Goal: Information Seeking & Learning: Learn about a topic

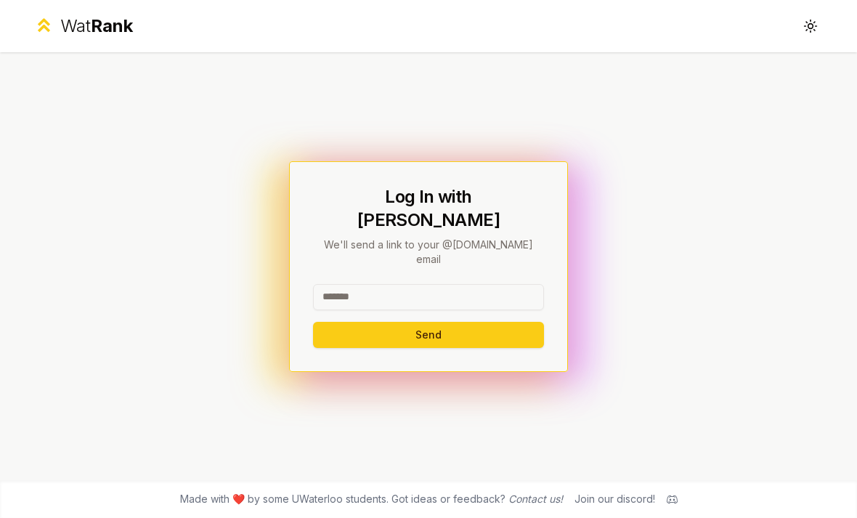
click at [374, 291] on input at bounding box center [428, 297] width 231 height 26
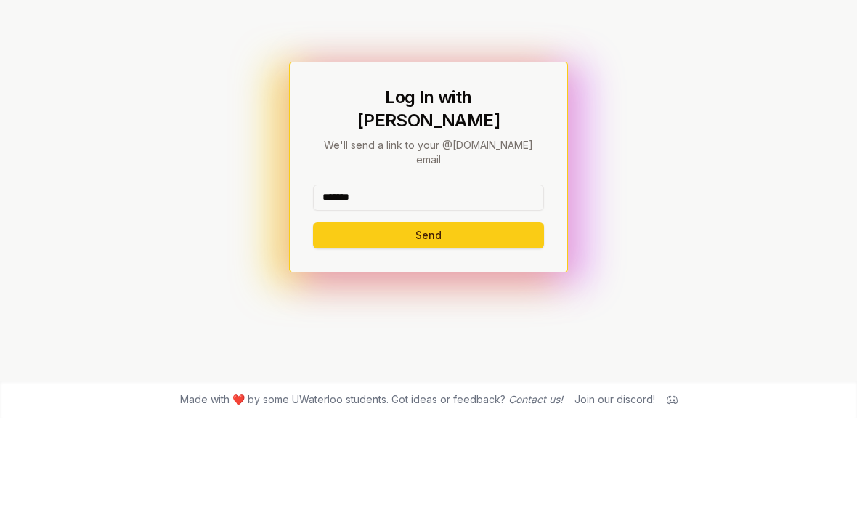
scroll to position [46, 0]
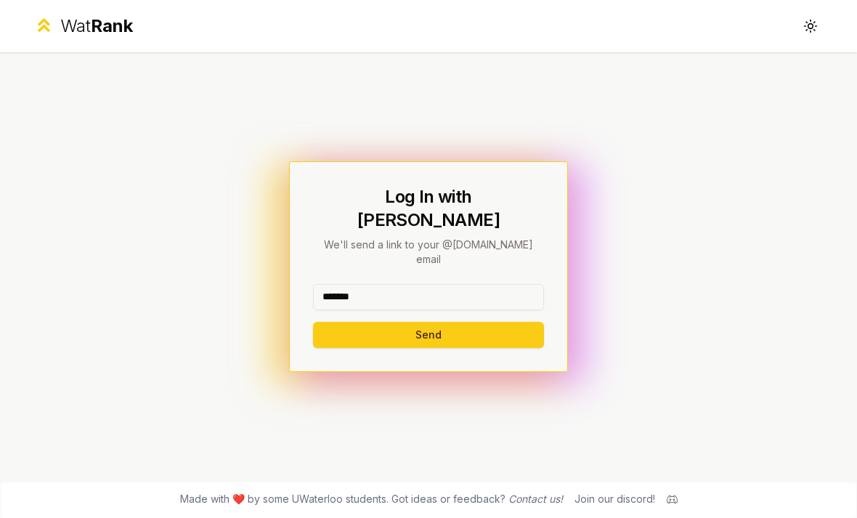
type input "*******"
click at [364, 322] on button "Send" at bounding box center [428, 335] width 231 height 26
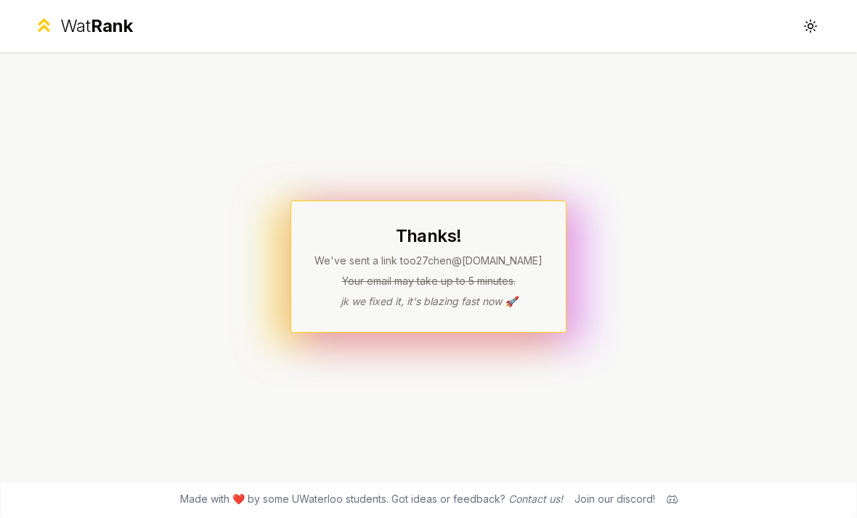
scroll to position [0, 0]
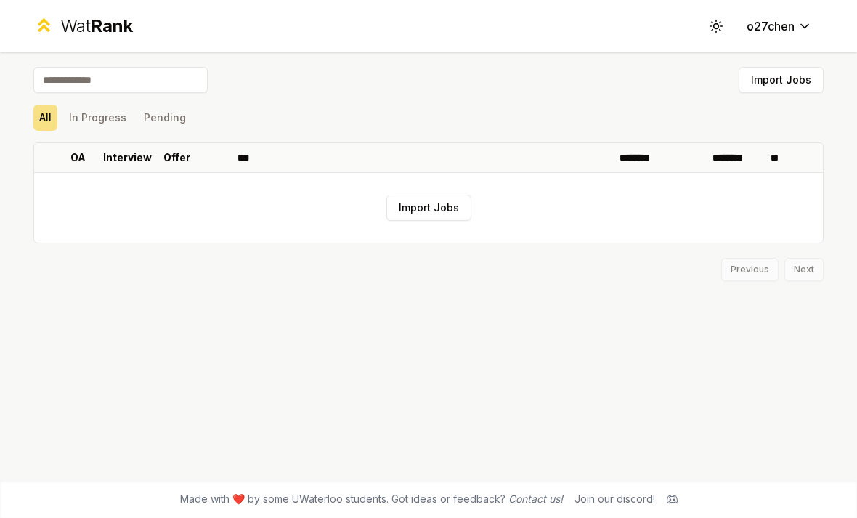
click at [116, 16] on span "Rank" at bounding box center [112, 25] width 42 height 21
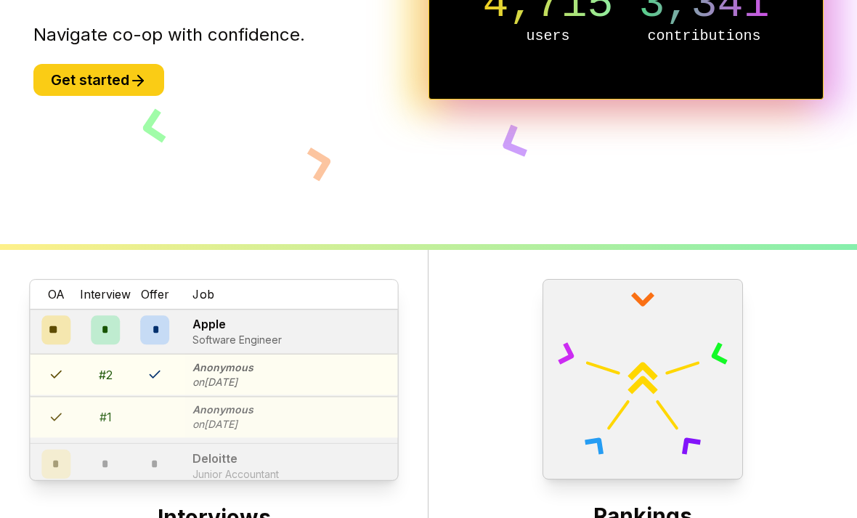
scroll to position [269, 0]
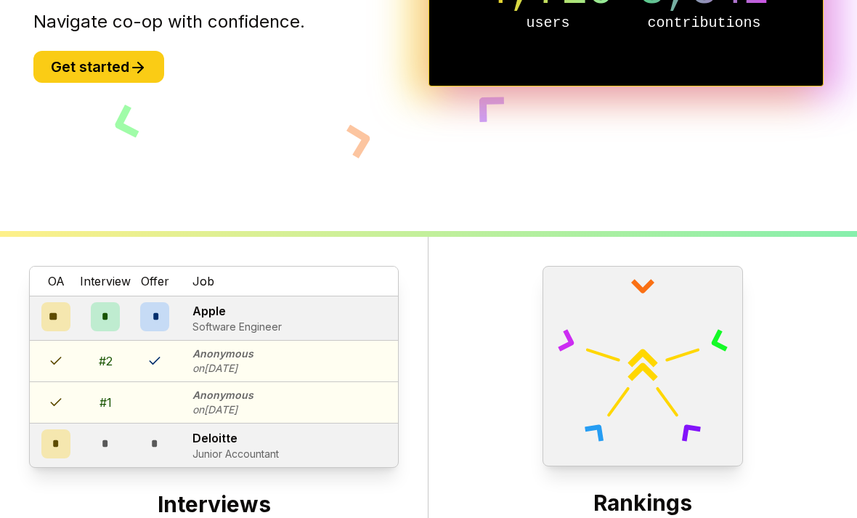
click at [147, 76] on icon at bounding box center [137, 67] width 17 height 17
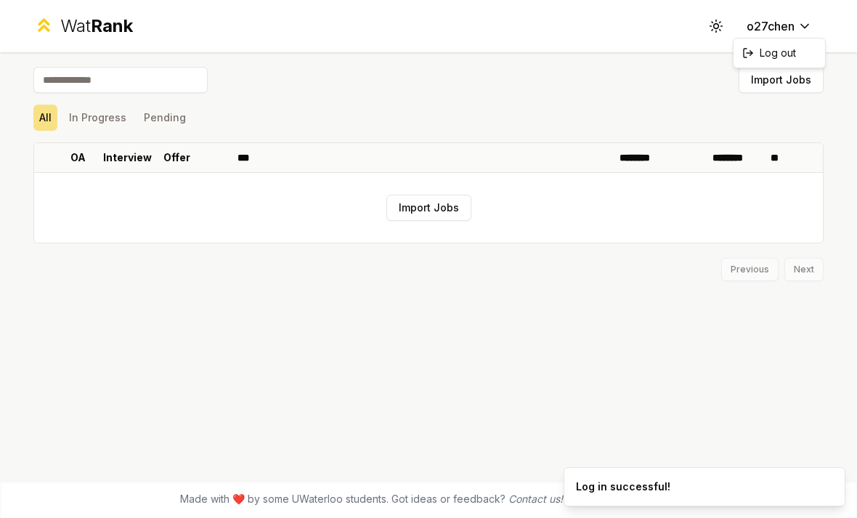
click at [771, 17] on html "Wat Rank Toggle theme o27chen Import Jobs All In Progress Pending OA Interview …" at bounding box center [428, 259] width 857 height 518
click at [108, 22] on span "Rank" at bounding box center [112, 25] width 42 height 21
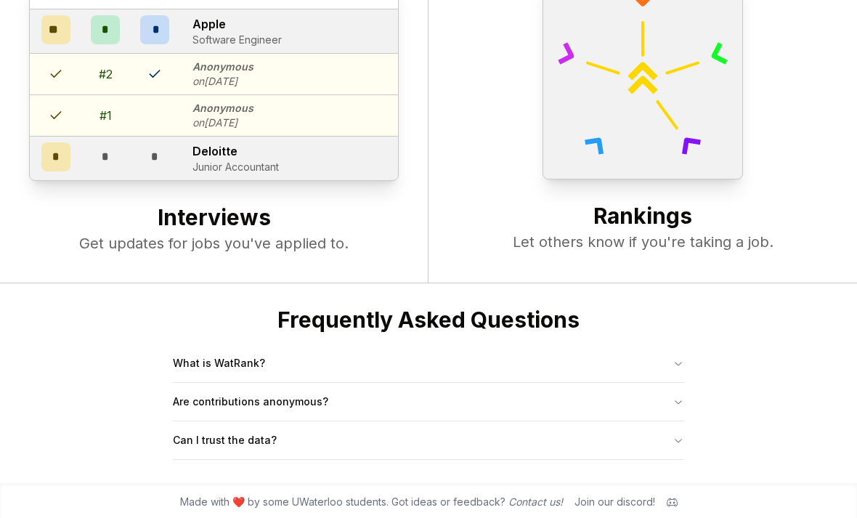
scroll to position [559, 0]
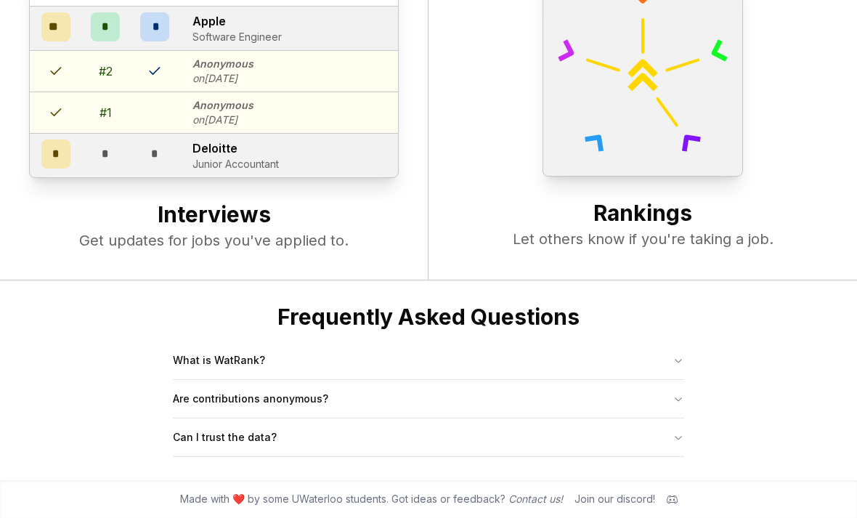
click at [668, 379] on button "What is WatRank?" at bounding box center [428, 360] width 511 height 38
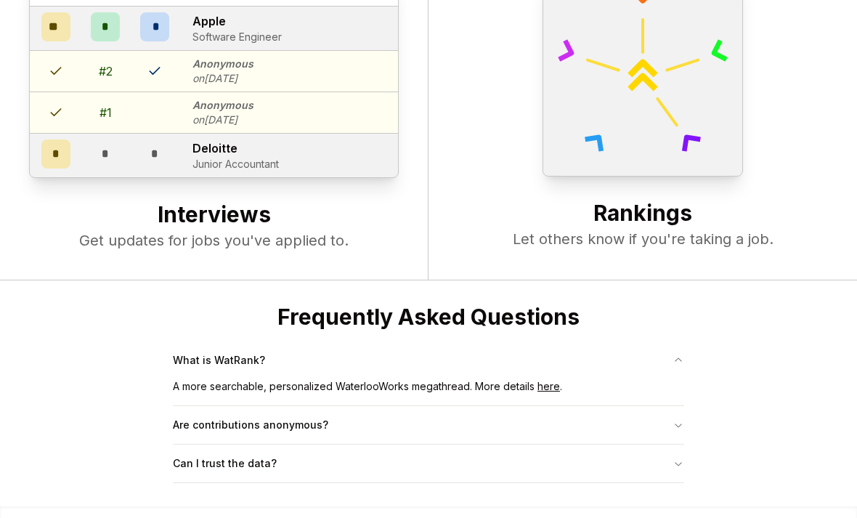
scroll to position [585, 0]
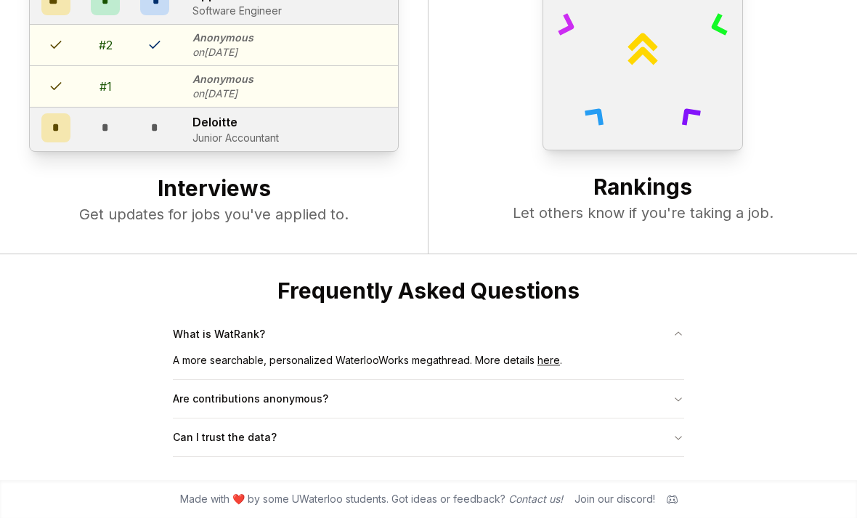
click at [646, 418] on button "Are contributions anonymous?" at bounding box center [428, 399] width 511 height 38
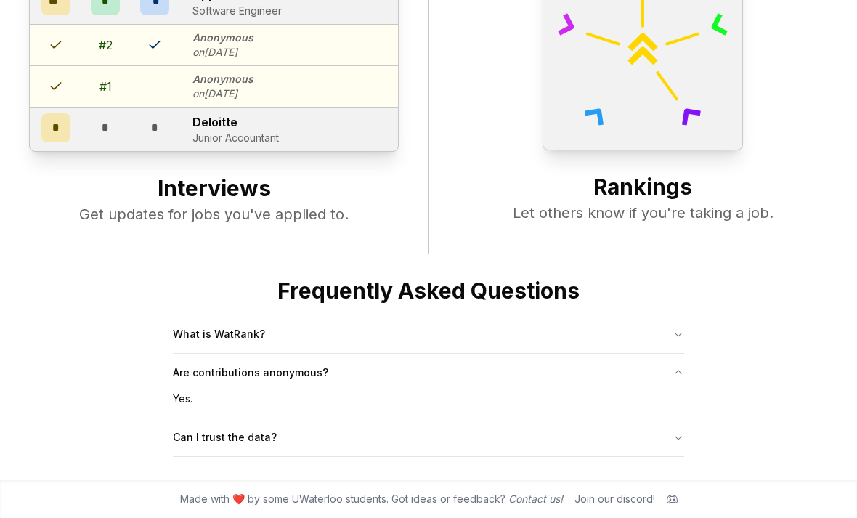
click at [657, 353] on button "What is WatRank?" at bounding box center [428, 334] width 511 height 38
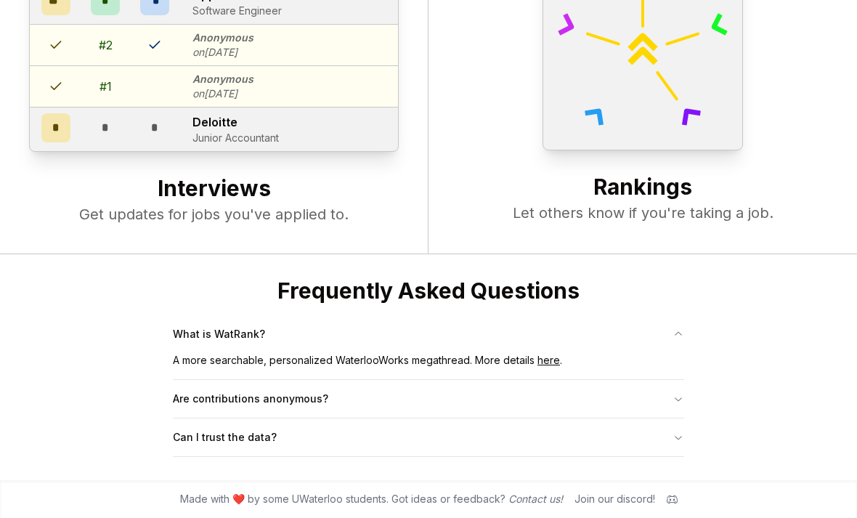
click at [543, 366] on link "here" at bounding box center [549, 360] width 23 height 12
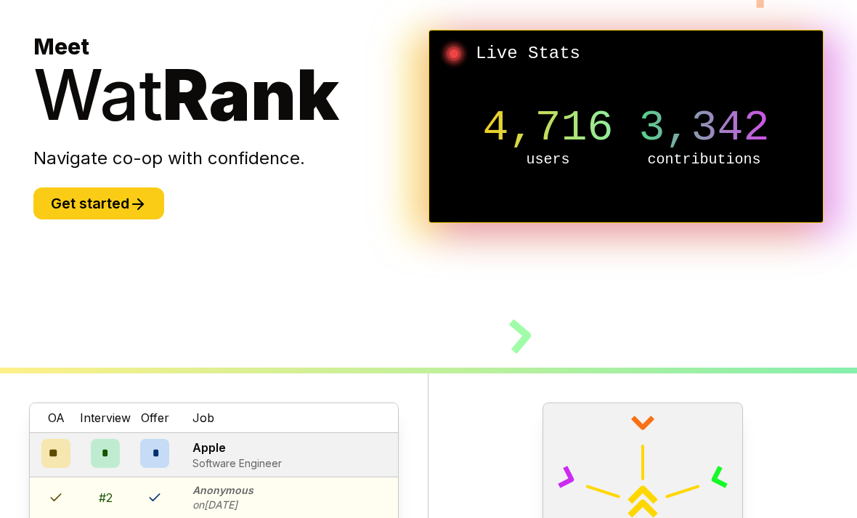
scroll to position [0, 0]
